Goal: Transaction & Acquisition: Purchase product/service

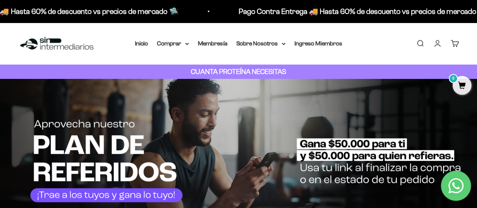
click at [454, 41] on link "Carrito 0" at bounding box center [454, 43] width 8 height 8
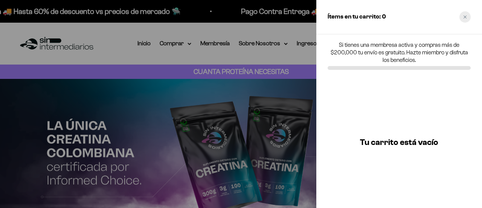
click at [466, 17] on icon "Close cart" at bounding box center [465, 16] width 3 height 3
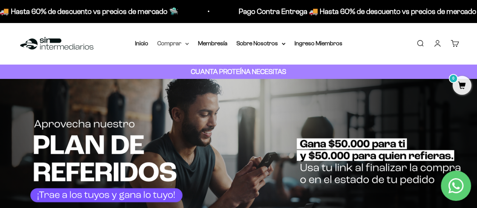
click at [182, 42] on summary "Comprar" at bounding box center [173, 43] width 32 height 10
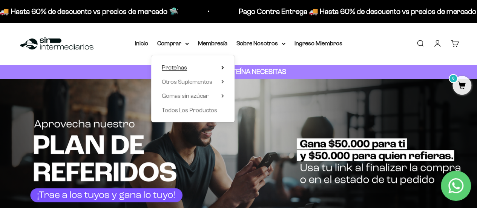
click at [198, 67] on summary "Proteínas" at bounding box center [193, 68] width 62 height 10
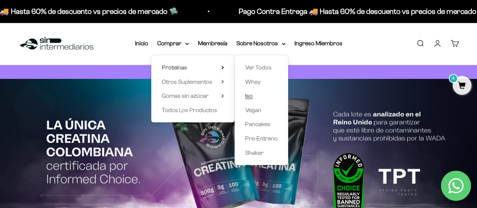
click at [252, 95] on link "Iso" at bounding box center [261, 96] width 32 height 10
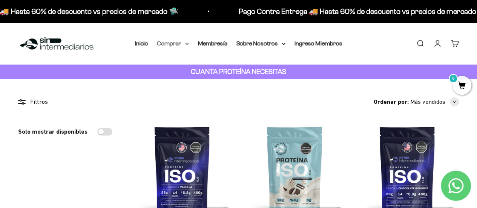
click at [187, 40] on summary "Comprar" at bounding box center [173, 43] width 32 height 10
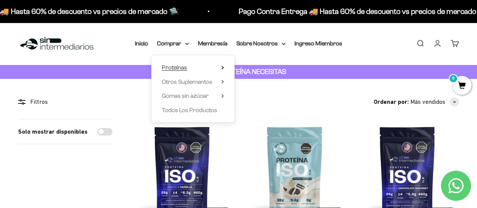
click at [201, 65] on summary "Proteínas" at bounding box center [193, 68] width 62 height 10
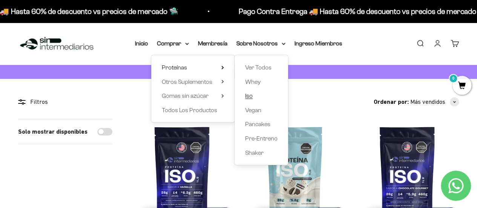
click at [252, 96] on link "Iso" at bounding box center [261, 96] width 32 height 10
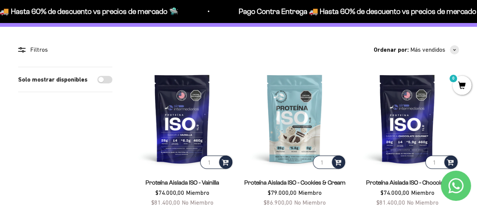
scroll to position [53, 0]
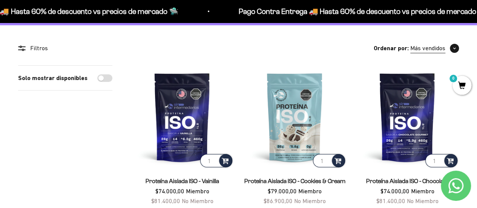
click at [457, 45] on span "button" at bounding box center [453, 48] width 9 height 9
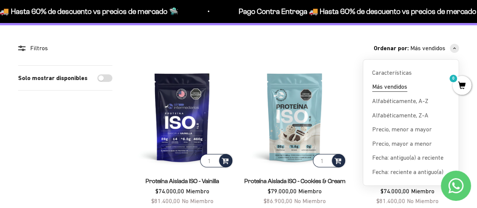
click at [405, 86] on span "Más vendidos" at bounding box center [389, 87] width 35 height 10
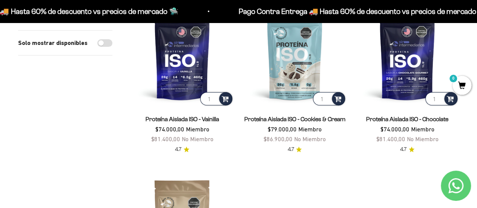
scroll to position [114, 0]
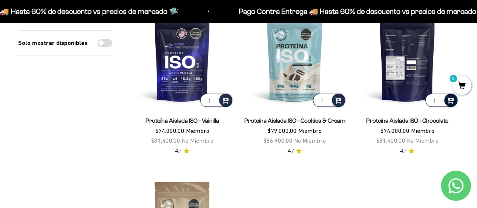
click at [450, 104] on span at bounding box center [449, 99] width 7 height 9
click at [403, 81] on img at bounding box center [406, 56] width 103 height 103
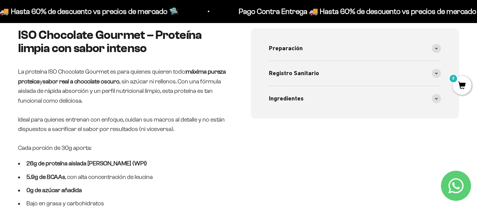
scroll to position [383, 0]
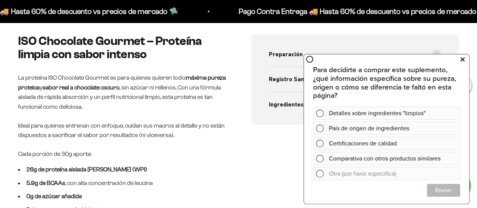
click at [463, 59] on icon at bounding box center [462, 59] width 4 height 10
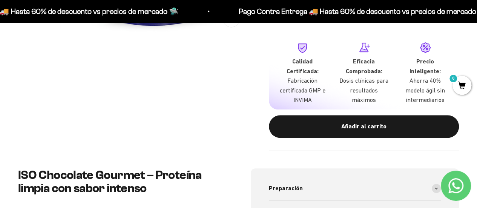
scroll to position [240, 0]
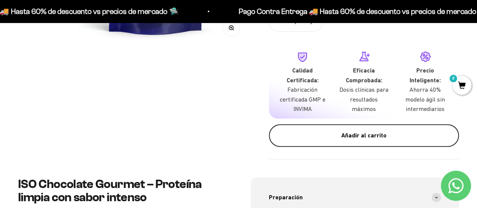
click at [366, 136] on div "Añadir al carrito" at bounding box center [364, 135] width 160 height 10
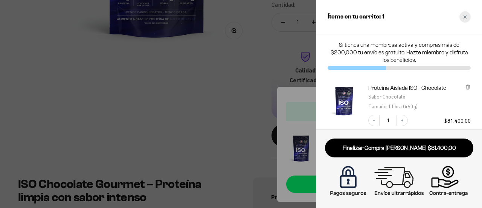
click at [469, 18] on div "Close cart" at bounding box center [465, 16] width 11 height 11
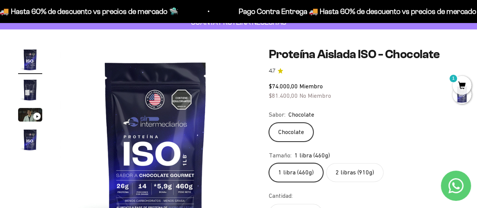
scroll to position [0, 0]
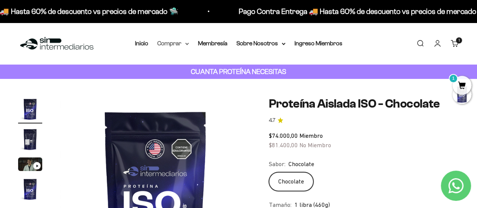
click at [187, 41] on summary "Comprar" at bounding box center [173, 43] width 32 height 10
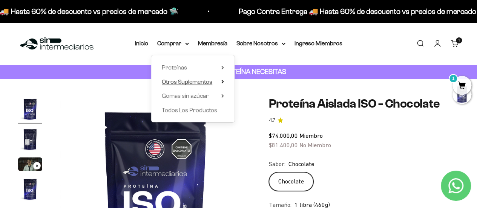
click at [202, 83] on span "Otros Suplementos" at bounding box center [187, 81] width 50 height 6
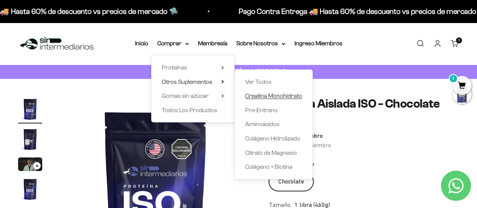
click at [263, 97] on span "Creatina Monohidrato" at bounding box center [273, 95] width 57 height 6
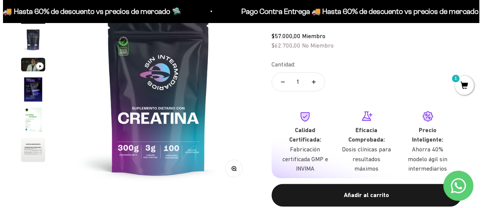
scroll to position [109, 0]
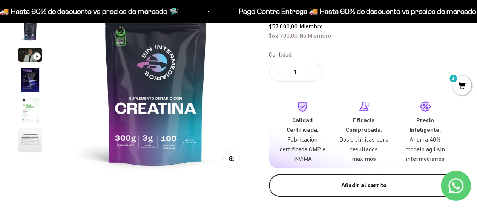
click at [355, 182] on div "Añadir al carrito" at bounding box center [364, 185] width 160 height 10
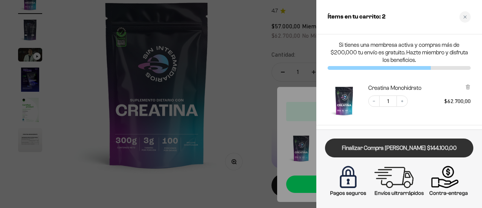
click at [440, 148] on link "Finalizar Compra [PERSON_NAME] $144.100,00" at bounding box center [399, 147] width 148 height 19
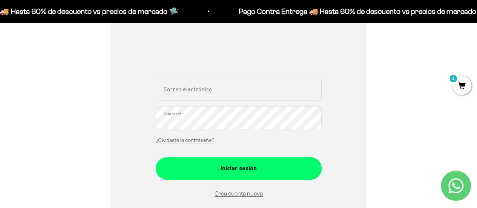
scroll to position [108, 0]
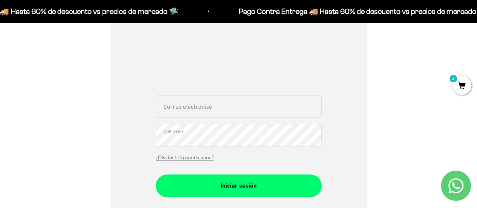
click at [223, 103] on input "Correo electrónico" at bounding box center [239, 106] width 166 height 23
type input "tatagc4@icloud.com"
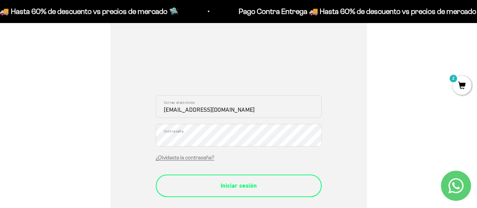
click at [261, 185] on div "Iniciar sesión" at bounding box center [239, 185] width 136 height 10
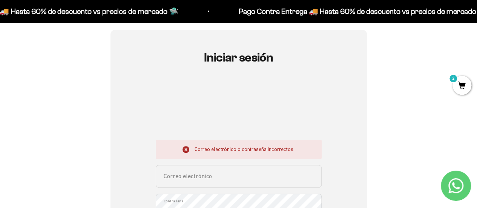
scroll to position [63, 0]
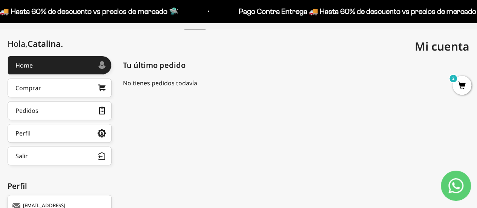
scroll to position [80, 0]
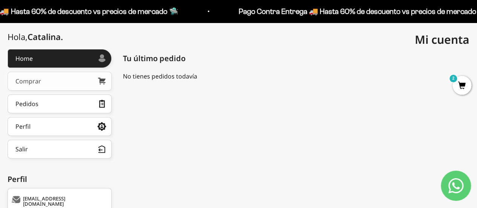
click at [71, 81] on link "Comprar" at bounding box center [60, 81] width 104 height 19
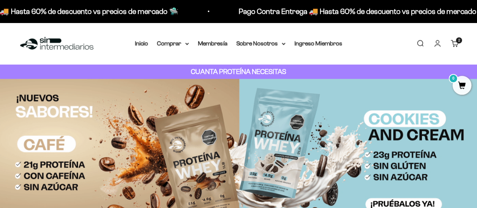
click at [456, 43] on div "2 artículos 2" at bounding box center [458, 40] width 6 height 6
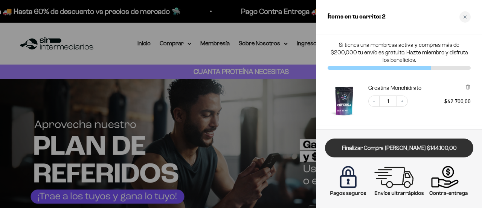
click at [403, 152] on link "Finalizar Compra [PERSON_NAME] $144.100,00" at bounding box center [399, 147] width 148 height 19
